Goal: Task Accomplishment & Management: Manage account settings

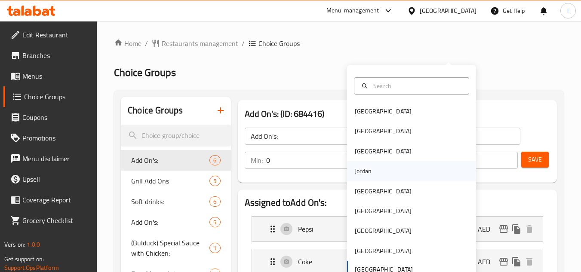
scroll to position [43, 0]
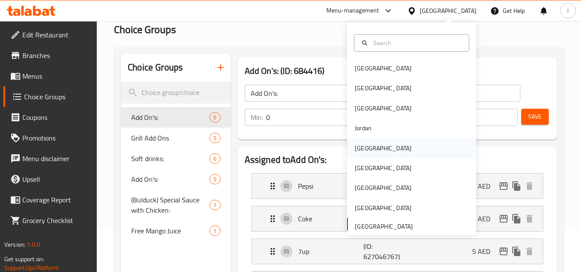
click at [365, 145] on div "[GEOGRAPHIC_DATA]" at bounding box center [383, 148] width 57 height 9
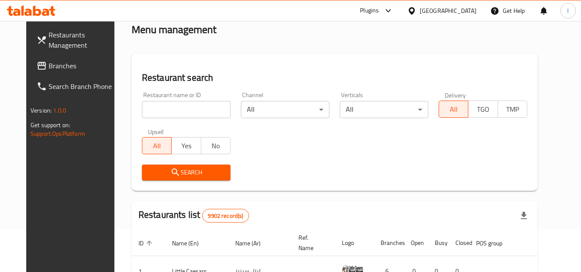
click at [49, 66] on span "Branches" at bounding box center [83, 66] width 68 height 10
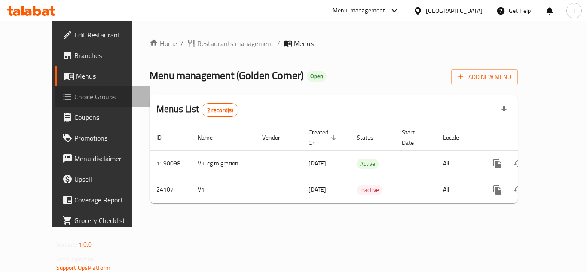
click at [74, 101] on span "Choice Groups" at bounding box center [108, 97] width 69 height 10
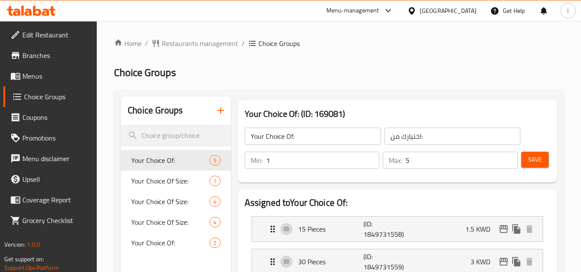
scroll to position [129, 0]
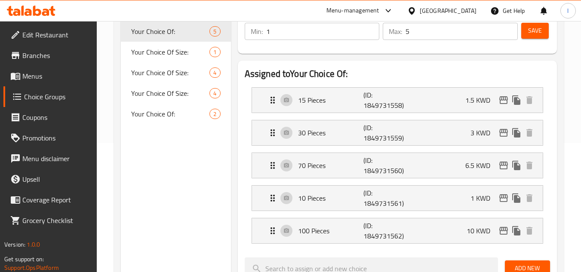
click at [149, 118] on span "Your Choice Of:" at bounding box center [170, 114] width 78 height 10
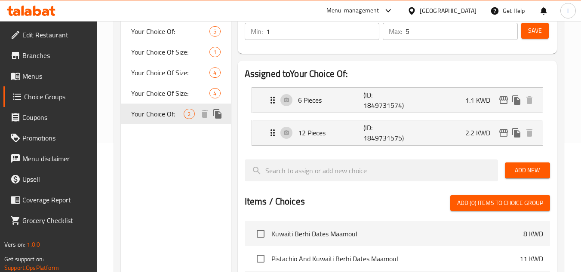
type input "2"
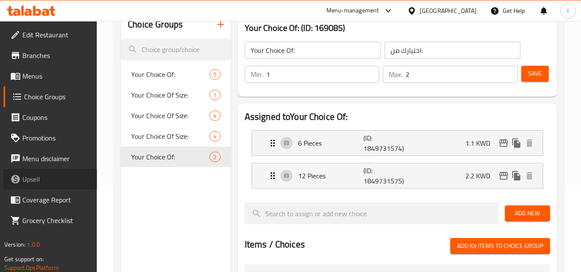
click at [95, 187] on link "Upsell" at bounding box center [50, 179] width 94 height 21
